Goal: Task Accomplishment & Management: Manage account settings

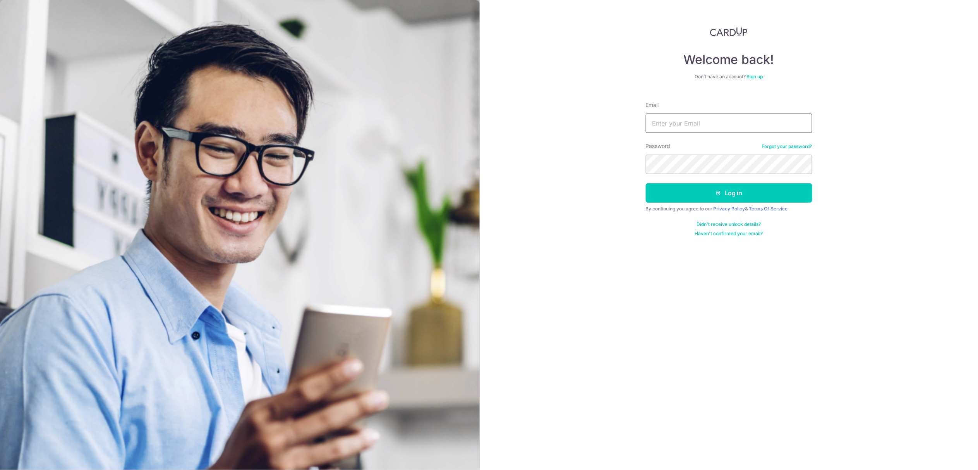
click at [676, 123] on input "Email" at bounding box center [729, 122] width 167 height 19
type input "ryanncheng@hotmail.com"
click at [699, 202] on button "Log in" at bounding box center [729, 192] width 167 height 19
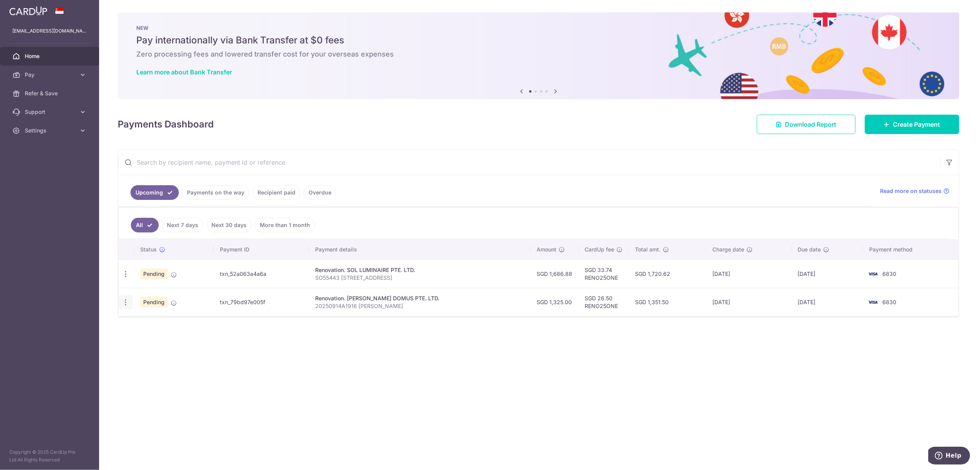
click at [131, 306] on div "Update payment Cancel payment" at bounding box center [126, 302] width 14 height 14
click at [130, 306] on div "Update payment Cancel payment" at bounding box center [126, 302] width 14 height 14
click at [125, 304] on icon "button" at bounding box center [126, 302] width 8 height 8
click at [140, 323] on link "Update payment" at bounding box center [159, 323] width 81 height 19
radio input "true"
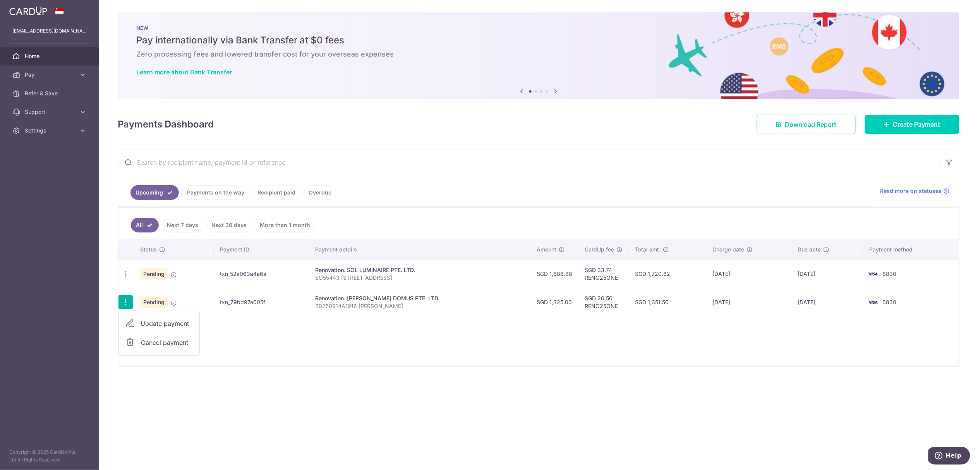
type input "1,325.00"
type input "18/09/2025"
type input "20250914A1916 Ryan Cheng"
type input "50% Payment"
type input "RENO25ONE"
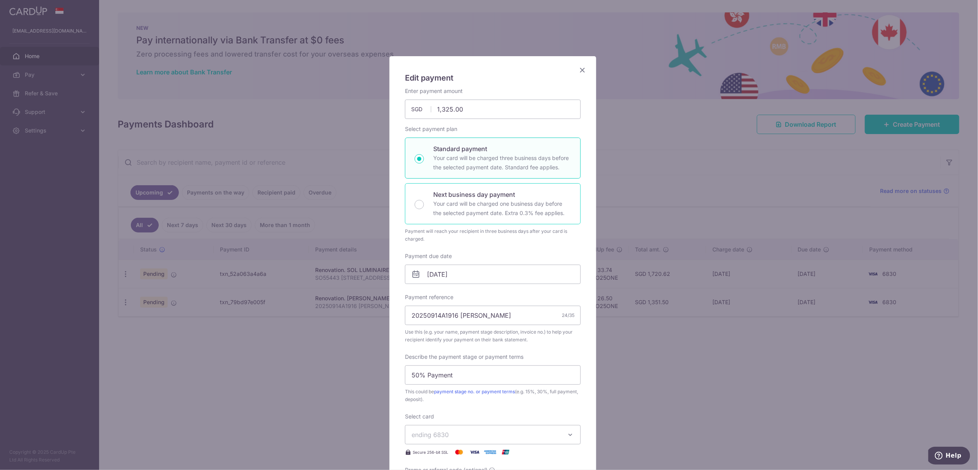
click at [461, 208] on p "Your card will be charged one business day before the selected payment date. Ex…" at bounding box center [502, 208] width 138 height 19
click at [424, 208] on input "Next business day payment Your card will be charged one business day before the…" at bounding box center [419, 204] width 9 height 9
radio input "false"
radio input "true"
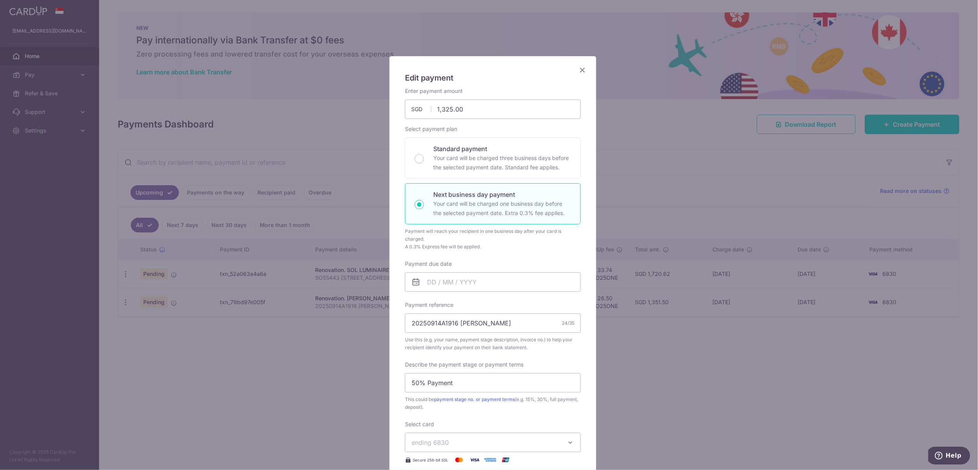
scroll to position [155, 0]
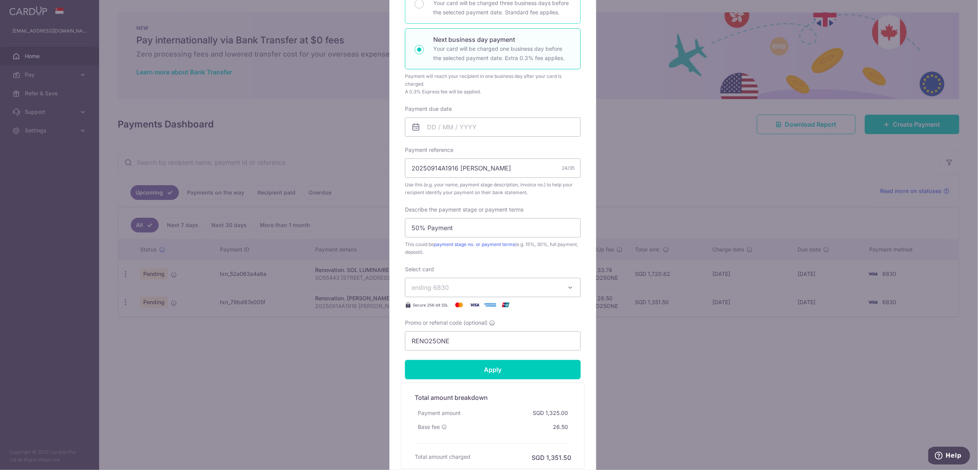
click at [478, 16] on p "Your card will be charged three business days before the selected payment date.…" at bounding box center [502, 7] width 138 height 19
click at [424, 9] on input "Standard payment Your card will be charged three business days before the selec…" at bounding box center [419, 3] width 9 height 9
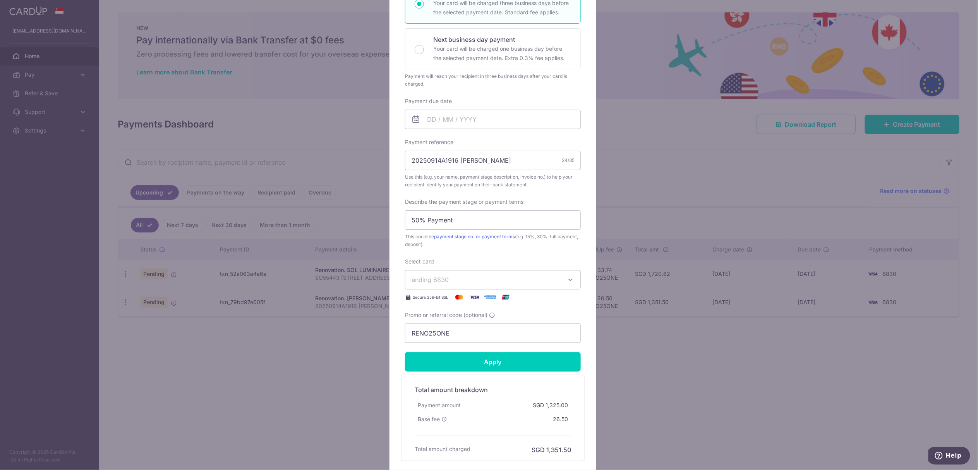
scroll to position [154, 0]
click at [462, 51] on p "Your card will be charged one business day before the selected payment date. Ex…" at bounding box center [502, 54] width 138 height 19
click at [424, 51] on input "Next business day payment Your card will be charged one business day before the…" at bounding box center [419, 50] width 9 height 9
radio input "false"
radio input "true"
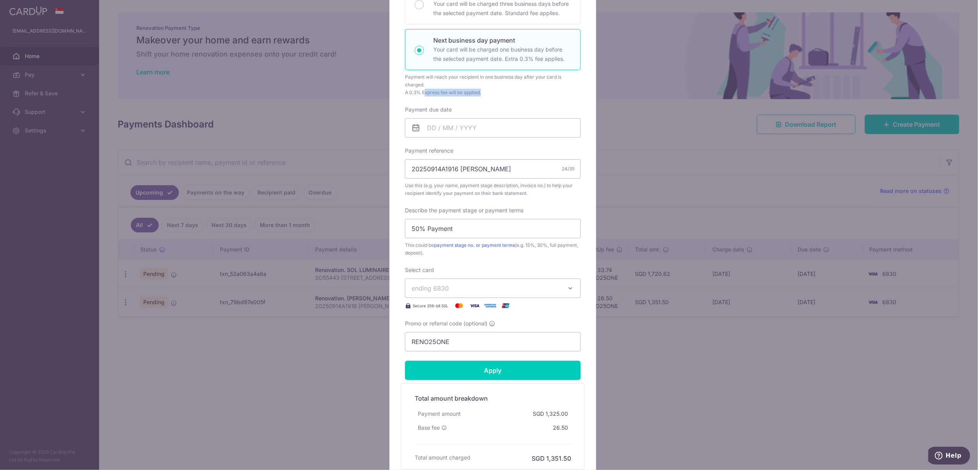
drag, startPoint x: 421, startPoint y: 95, endPoint x: 482, endPoint y: 95, distance: 61.2
click at [482, 95] on div "A 0.3% Express fee will be applied." at bounding box center [493, 93] width 176 height 8
click at [451, 128] on input "Payment due date" at bounding box center [493, 127] width 176 height 19
click at [450, 214] on link "16" at bounding box center [448, 214] width 12 height 12
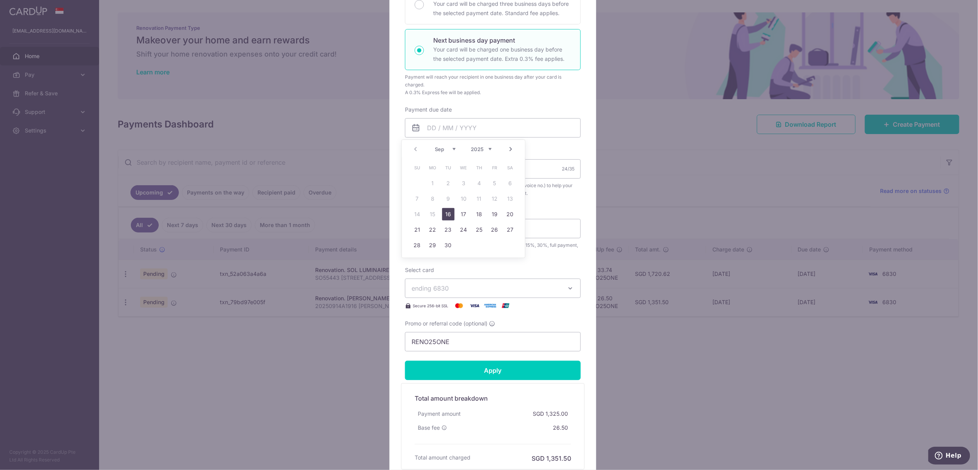
type input "[DATE]"
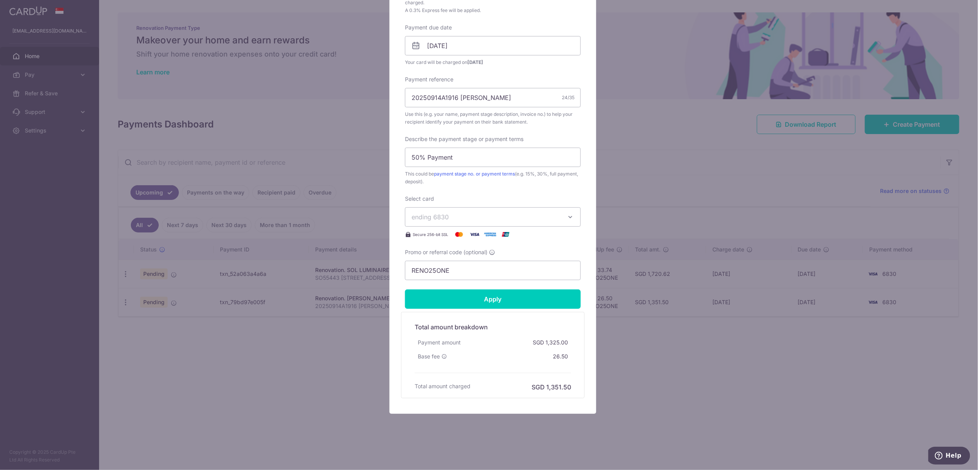
scroll to position [31, 0]
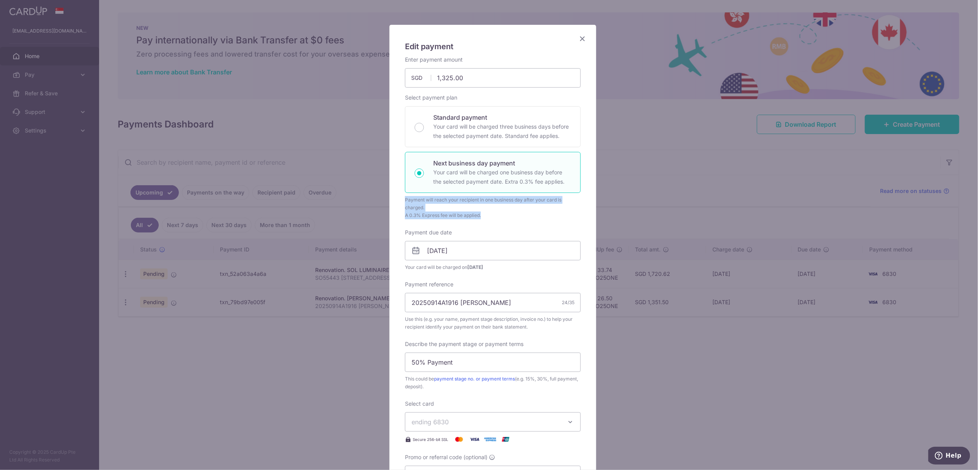
drag, startPoint x: 401, startPoint y: 201, endPoint x: 483, endPoint y: 218, distance: 83.9
click at [483, 218] on div "Payment will reach your recipient in one business day after your card is charge…" at bounding box center [493, 207] width 176 height 23
click at [483, 218] on div "A 0.3% Express fee will be applied." at bounding box center [493, 215] width 176 height 8
drag, startPoint x: 467, startPoint y: 211, endPoint x: 404, endPoint y: 200, distance: 64.4
click at [405, 200] on div "Payment will reach your recipient in one business day after your card is charge…" at bounding box center [493, 207] width 176 height 23
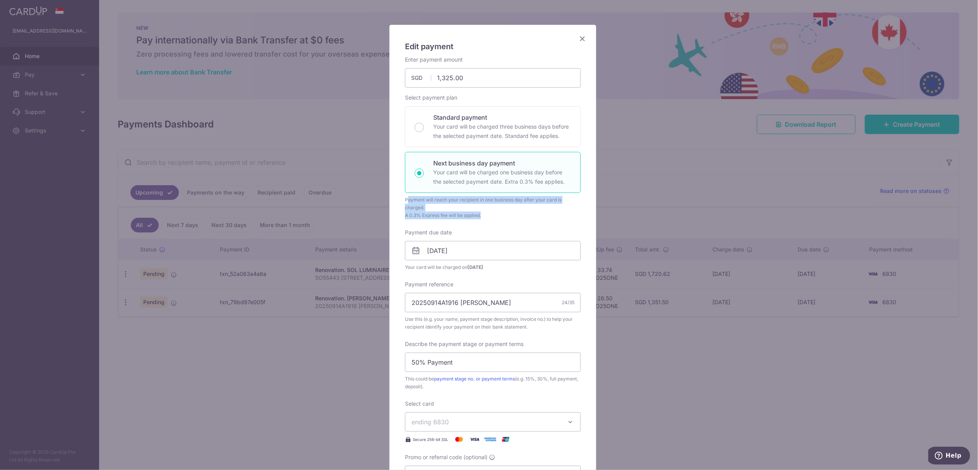
click at [405, 200] on div "Payment will reach your recipient in one business day after your card is charge…" at bounding box center [493, 203] width 176 height 15
drag, startPoint x: 402, startPoint y: 200, endPoint x: 487, endPoint y: 216, distance: 87.1
click at [487, 216] on div "Payment will reach your recipient in one business day after your card is charge…" at bounding box center [493, 207] width 176 height 23
click at [487, 216] on div "A 0.3% Express fee will be applied." at bounding box center [493, 215] width 176 height 8
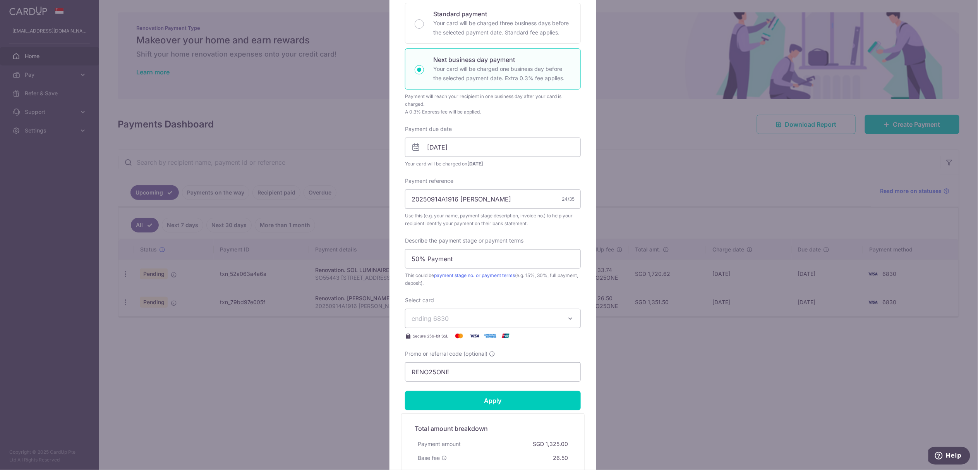
scroll to position [238, 0]
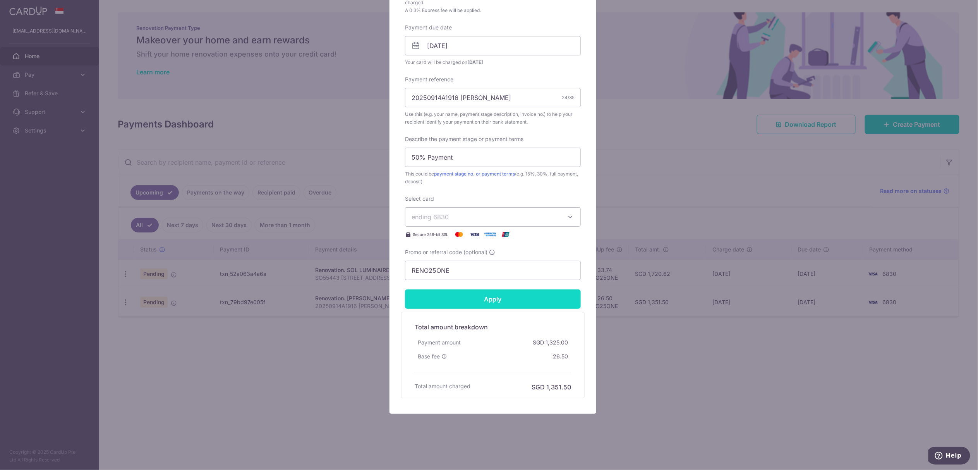
click at [479, 298] on input "Apply" at bounding box center [493, 298] width 176 height 19
type input "Successfully Applied"
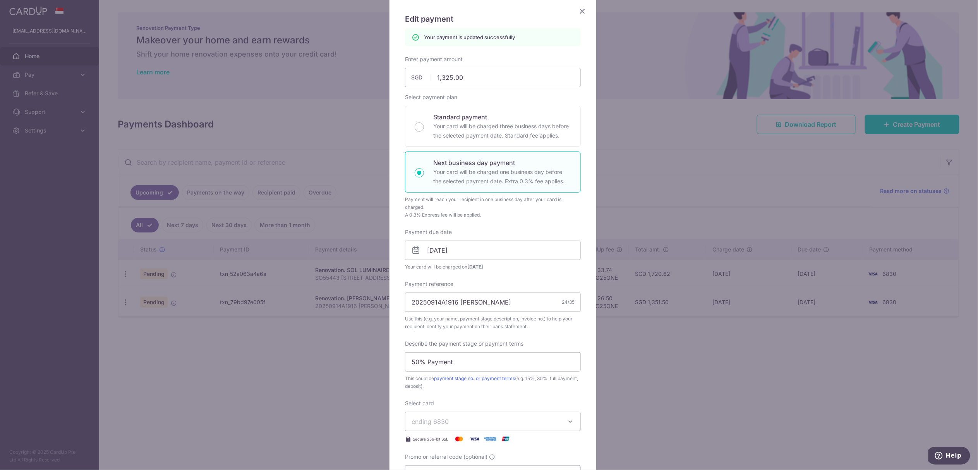
scroll to position [7, 0]
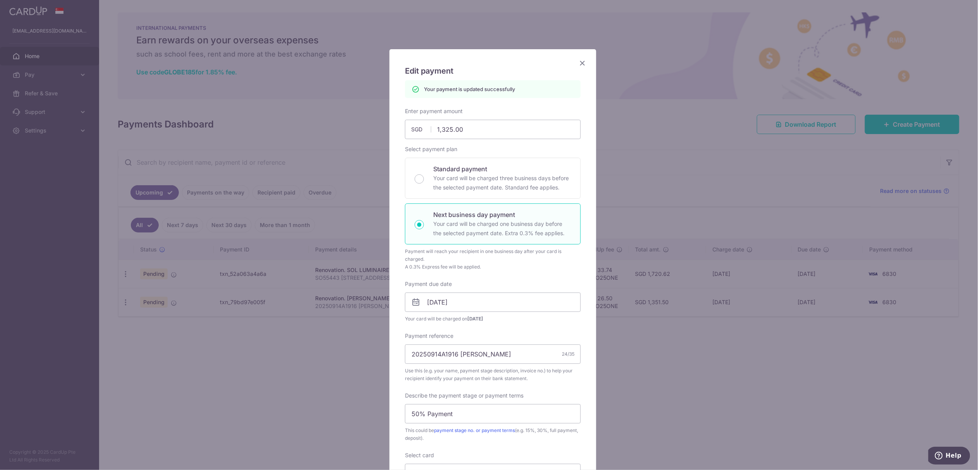
click at [578, 63] on icon "Close" at bounding box center [582, 63] width 9 height 10
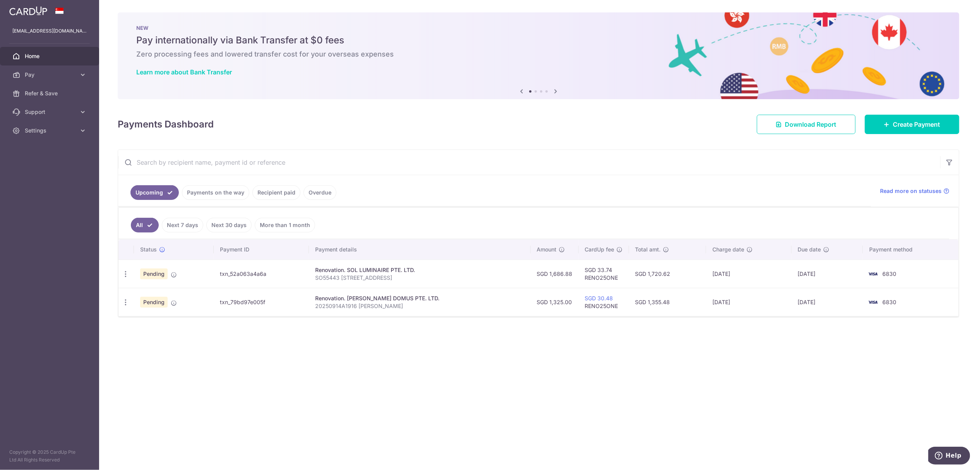
click at [543, 430] on div "× Pause Schedule Pause all future payments in this series Pause just this one p…" at bounding box center [538, 235] width 879 height 470
drag, startPoint x: 605, startPoint y: 214, endPoint x: 715, endPoint y: 331, distance: 160.6
click at [715, 331] on div "× Pause Schedule Pause all future payments in this series Pause just this one p…" at bounding box center [538, 235] width 879 height 470
drag, startPoint x: 758, startPoint y: 332, endPoint x: 612, endPoint y: 211, distance: 189.3
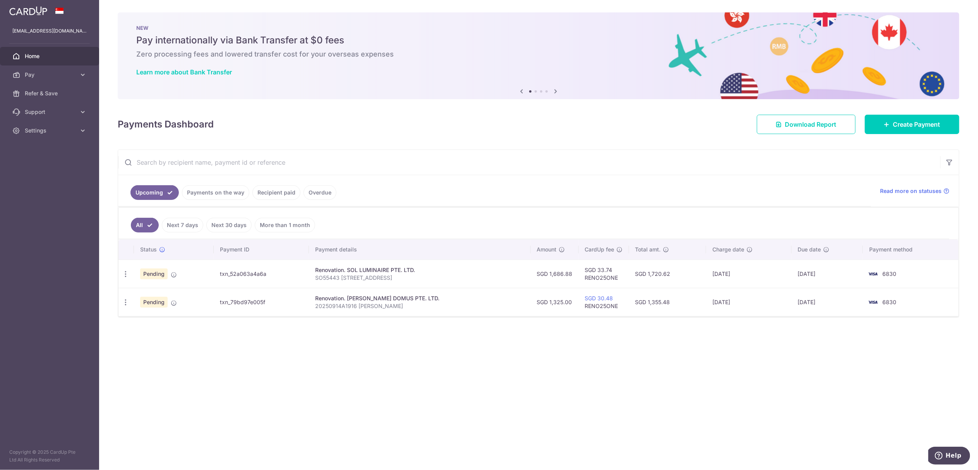
click at [612, 211] on div "× Pause Schedule Pause all future payments in this series Pause just this one p…" at bounding box center [538, 235] width 879 height 470
click at [612, 211] on ul "All Next 7 days Next 30 days More than 1 month" at bounding box center [534, 223] width 831 height 31
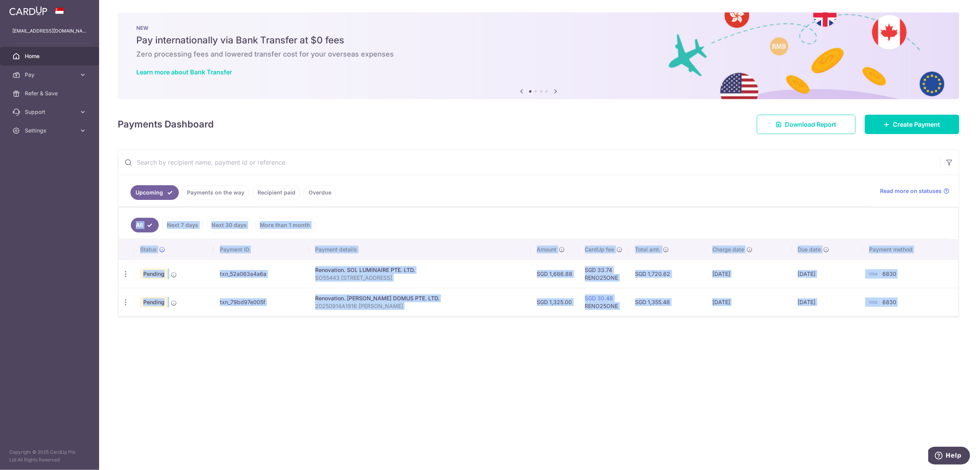
drag, startPoint x: 532, startPoint y: 216, endPoint x: 624, endPoint y: 332, distance: 148.1
click at [624, 332] on div "× Pause Schedule Pause all future payments in this series Pause just this one p…" at bounding box center [538, 235] width 879 height 470
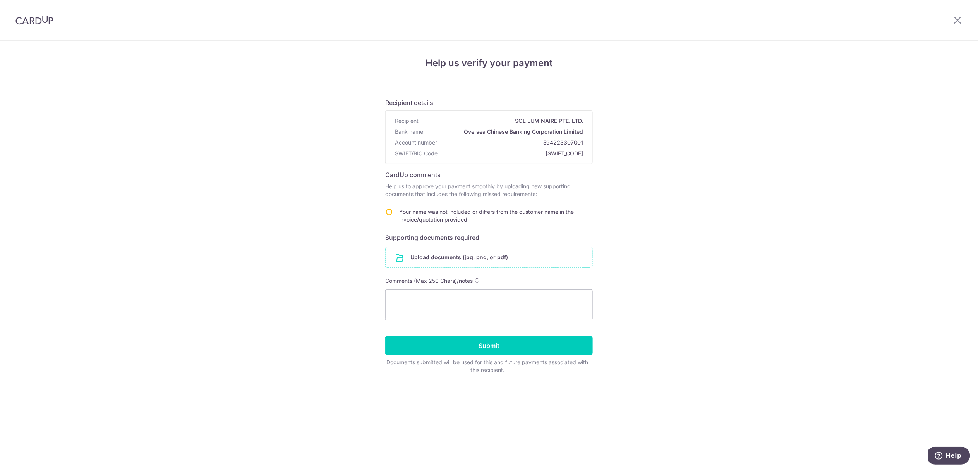
click at [450, 256] on input "file" at bounding box center [489, 257] width 207 height 20
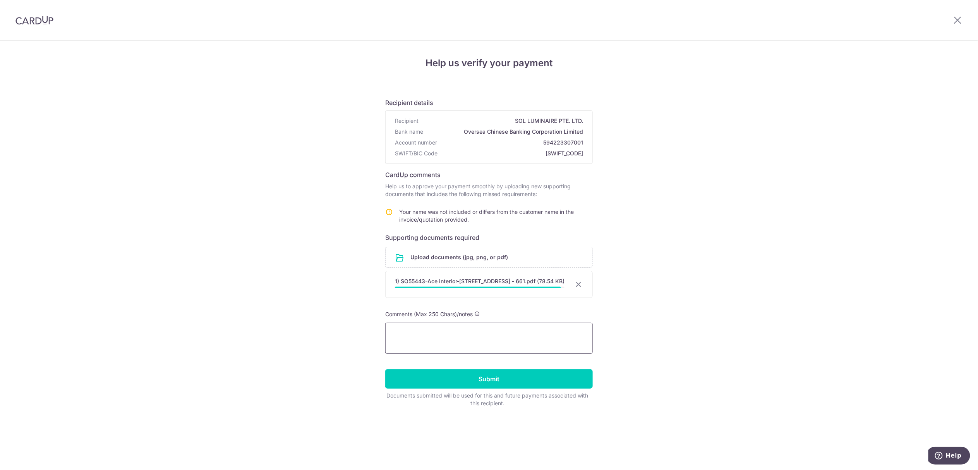
click at [401, 343] on textarea at bounding box center [489, 338] width 208 height 31
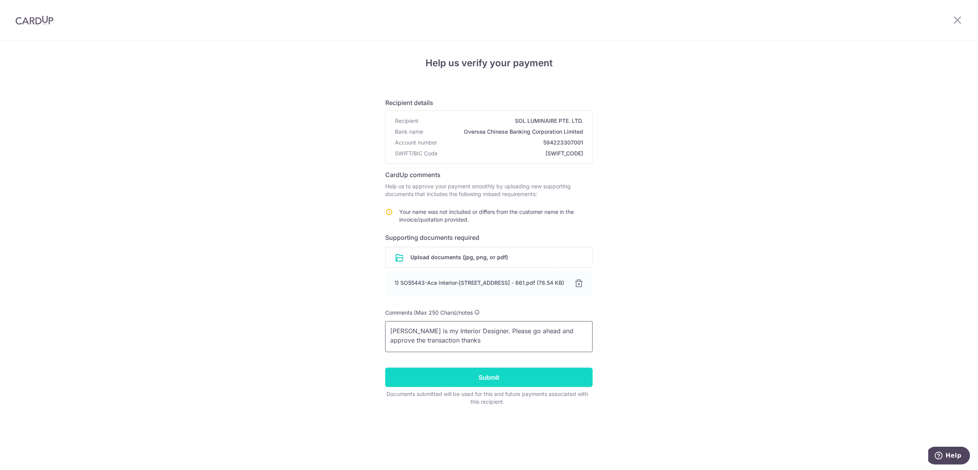
type textarea "Kelly is my Interior Designer. Please go ahead and approve the transaction than…"
click at [472, 375] on input "Submit" at bounding box center [489, 377] width 208 height 19
